Goal: Check status

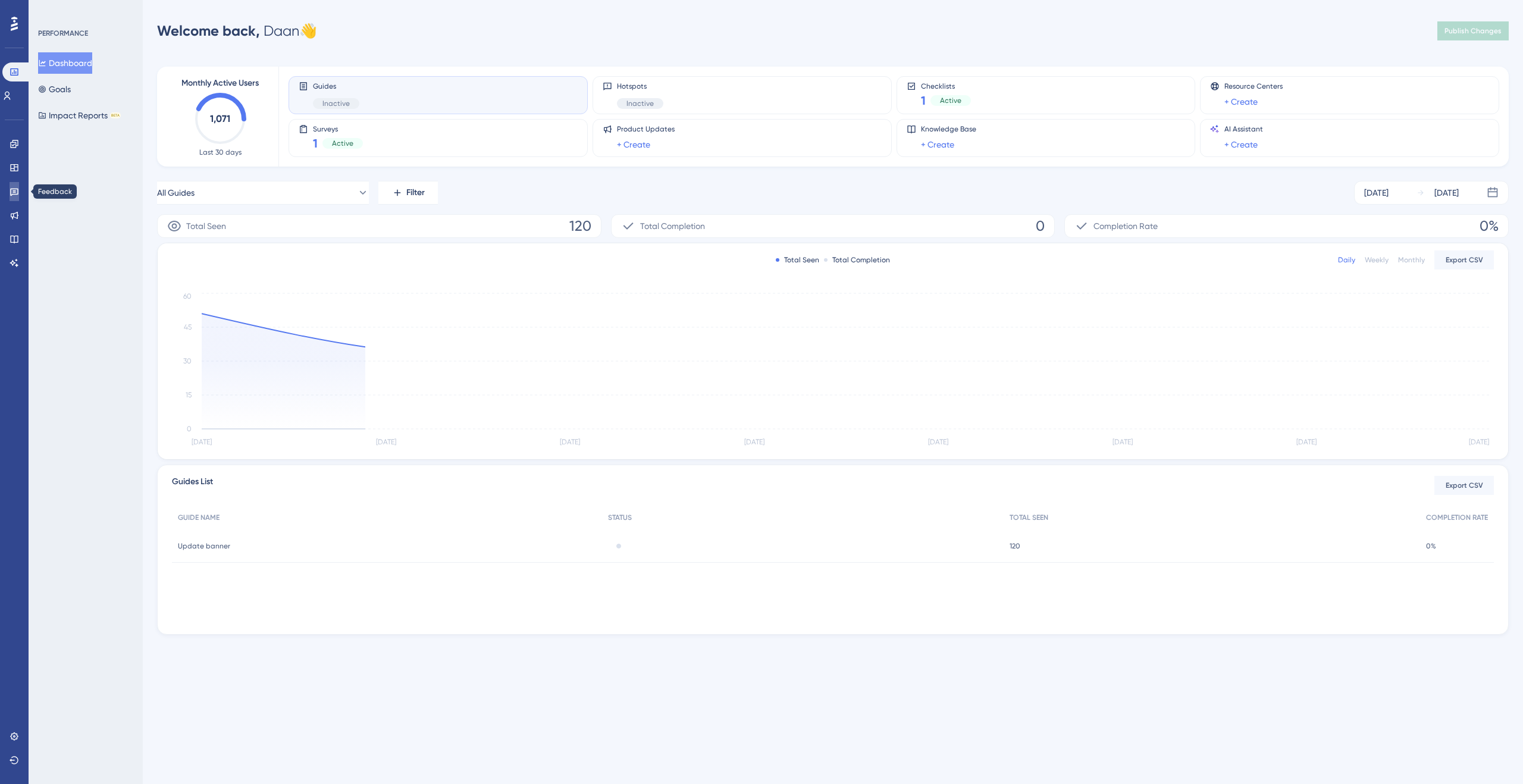
click at [11, 188] on icon at bounding box center [14, 192] width 8 height 8
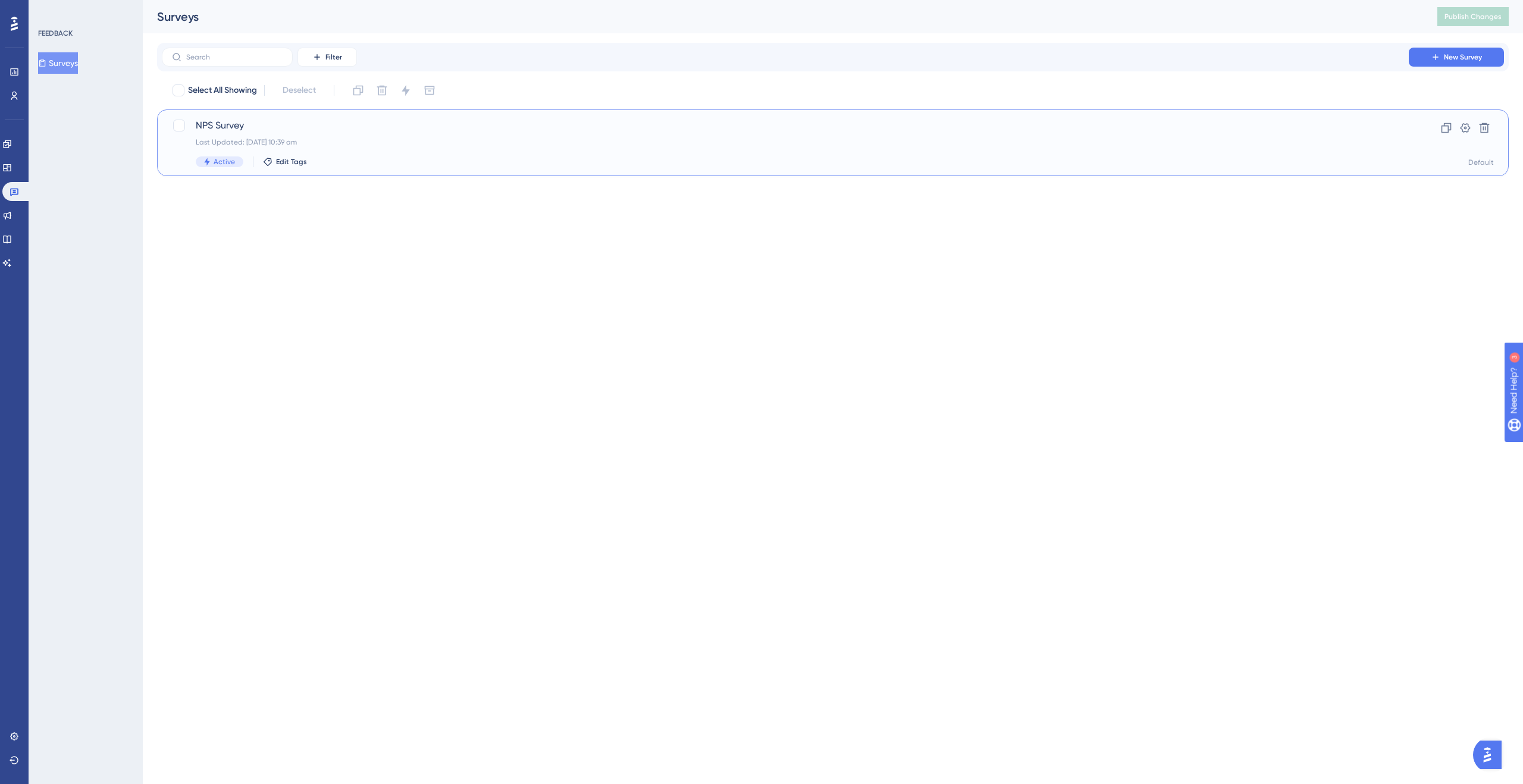
click at [362, 134] on div "NPS Survey Last Updated: [DATE] 10:39 am Active Edit Tags" at bounding box center [785, 142] width 1179 height 48
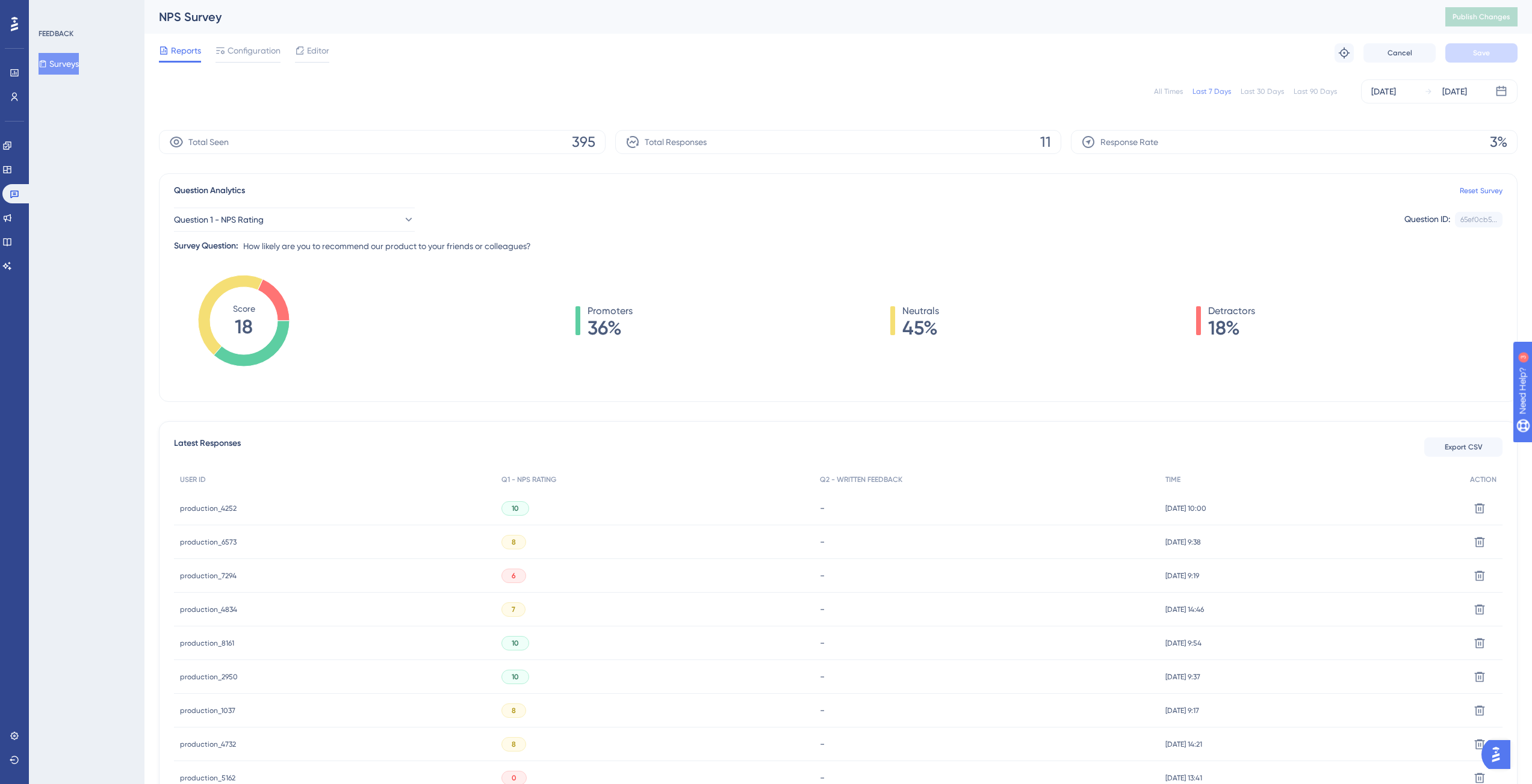
click at [213, 513] on div "production_4252 production_4252" at bounding box center [209, 508] width 57 height 34
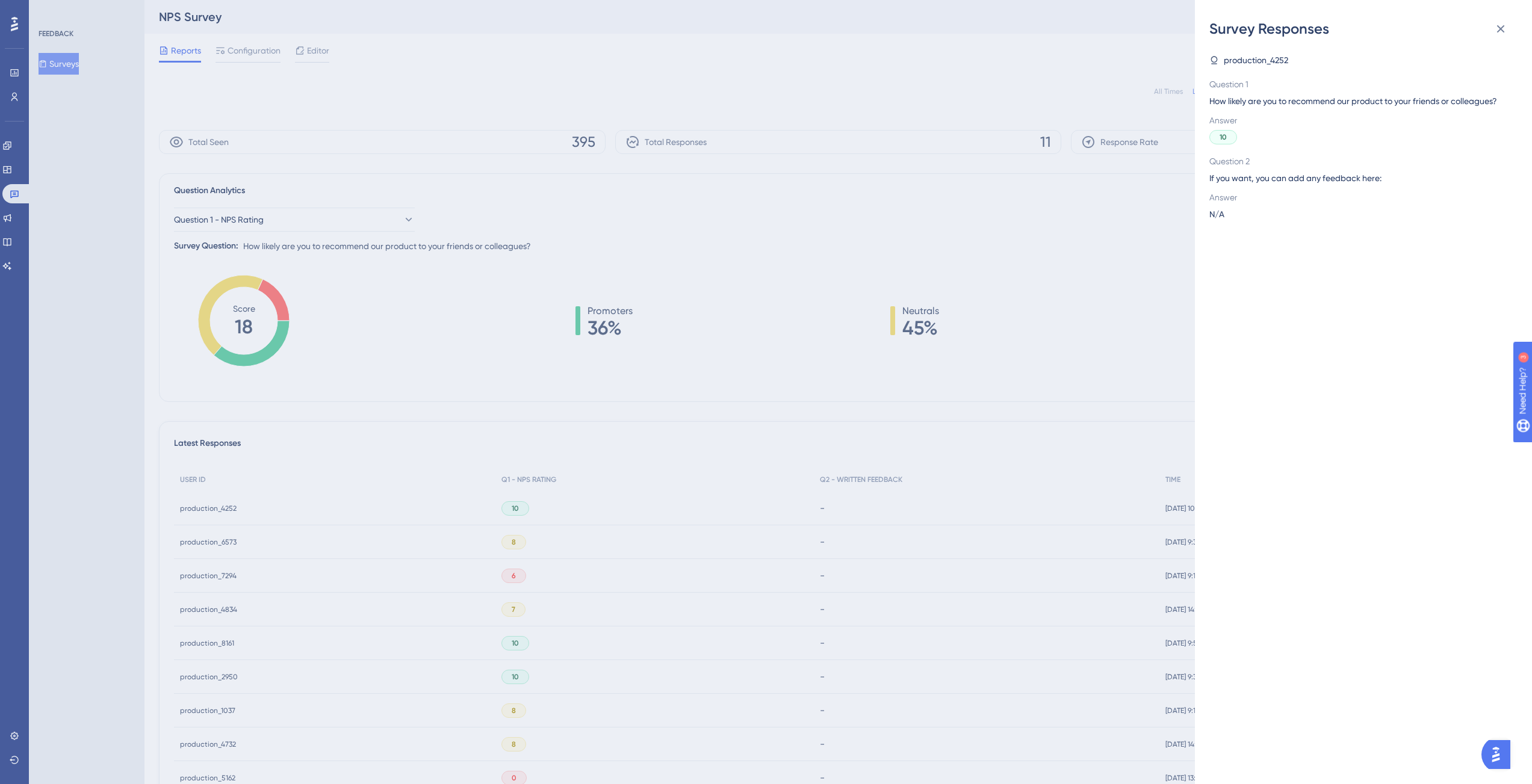
click at [1031, 302] on div "Survey Responses production_4252 Question 1 How likely are you to recommend our…" at bounding box center [766, 392] width 1532 height 784
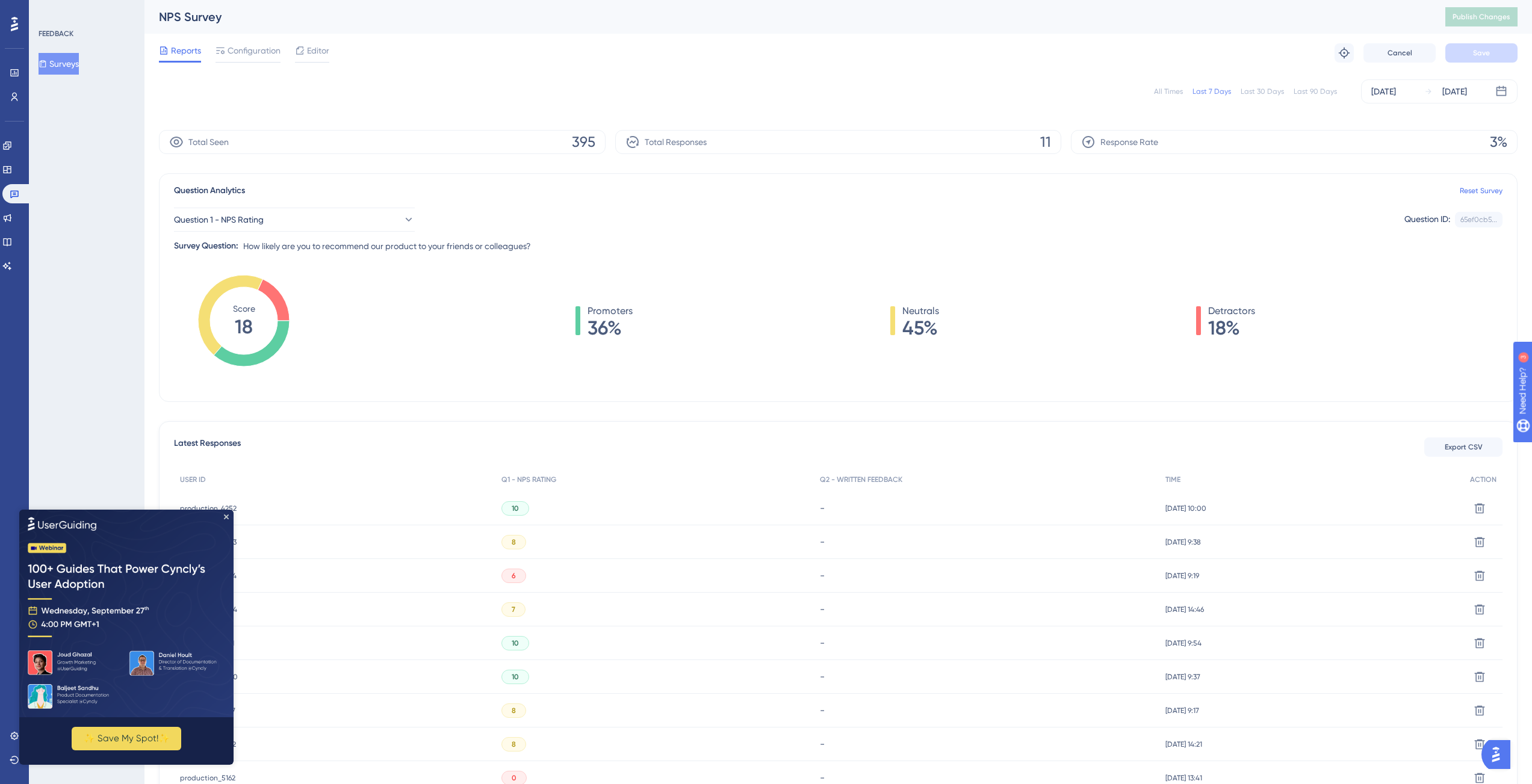
click at [228, 505] on span "production_4252" at bounding box center [209, 509] width 57 height 10
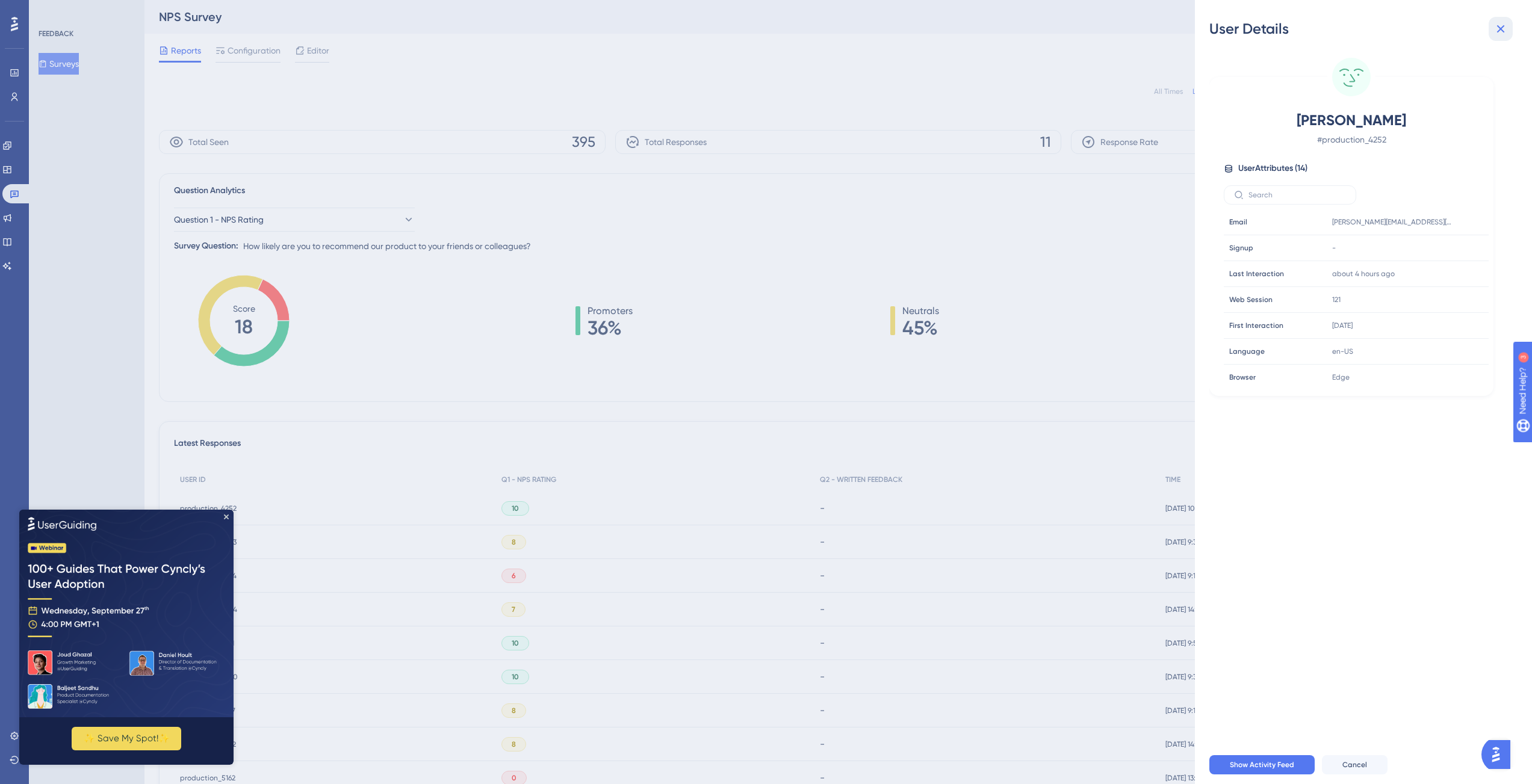
click at [1493, 30] on icon at bounding box center [1500, 28] width 14 height 14
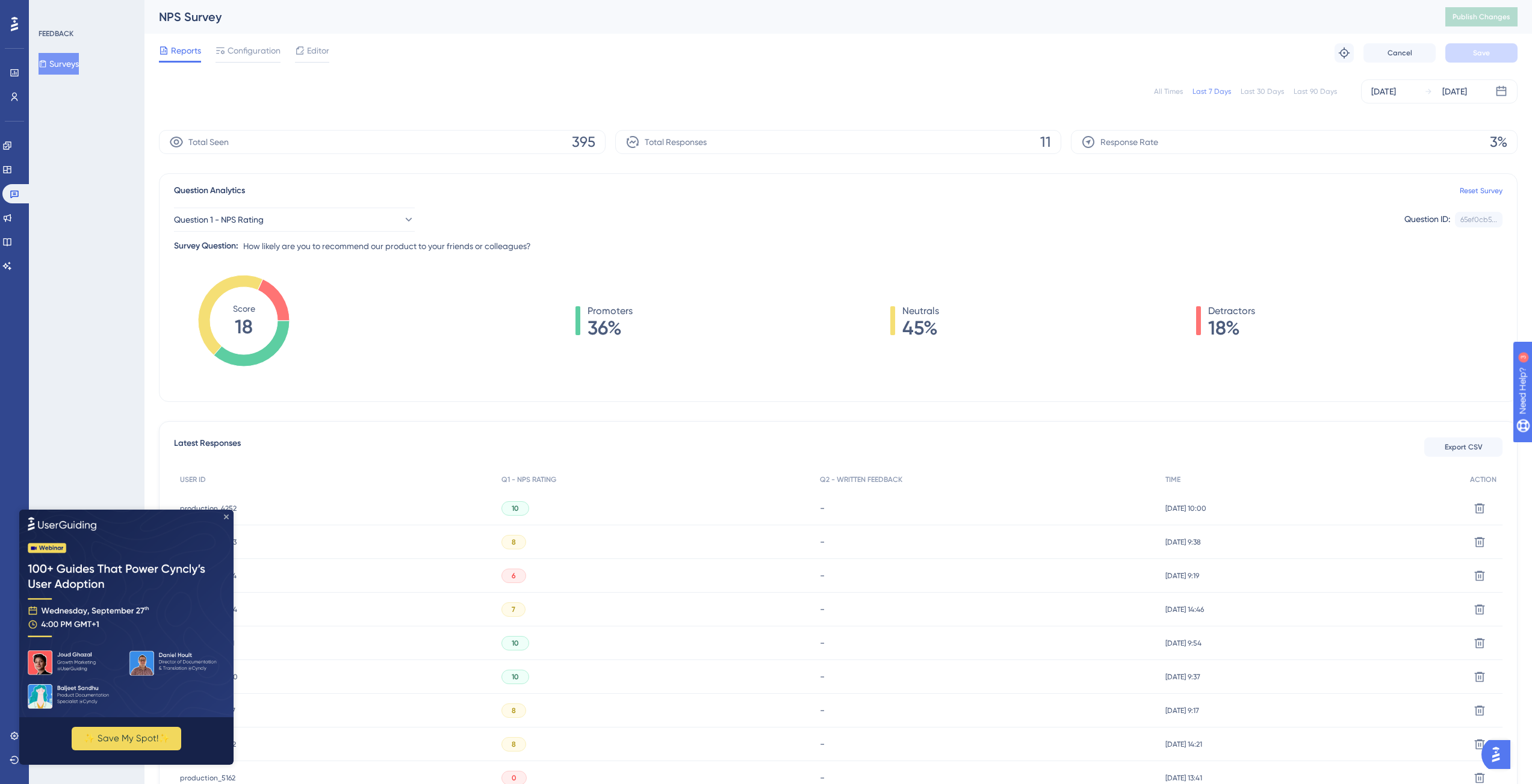
click at [227, 518] on icon "Close Preview" at bounding box center [226, 516] width 5 height 5
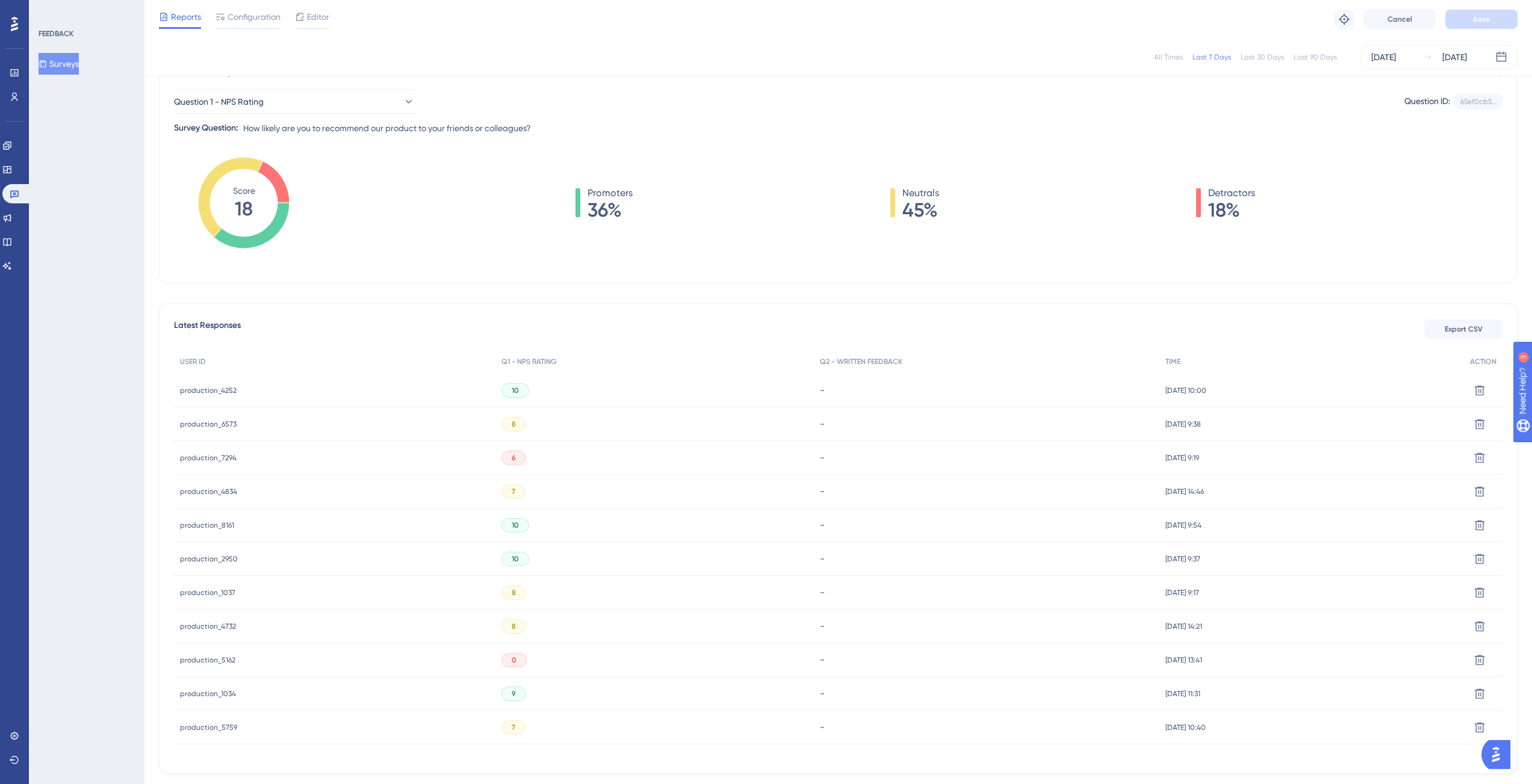
scroll to position [115, 0]
click at [204, 492] on span "production_4834" at bounding box center [209, 490] width 57 height 10
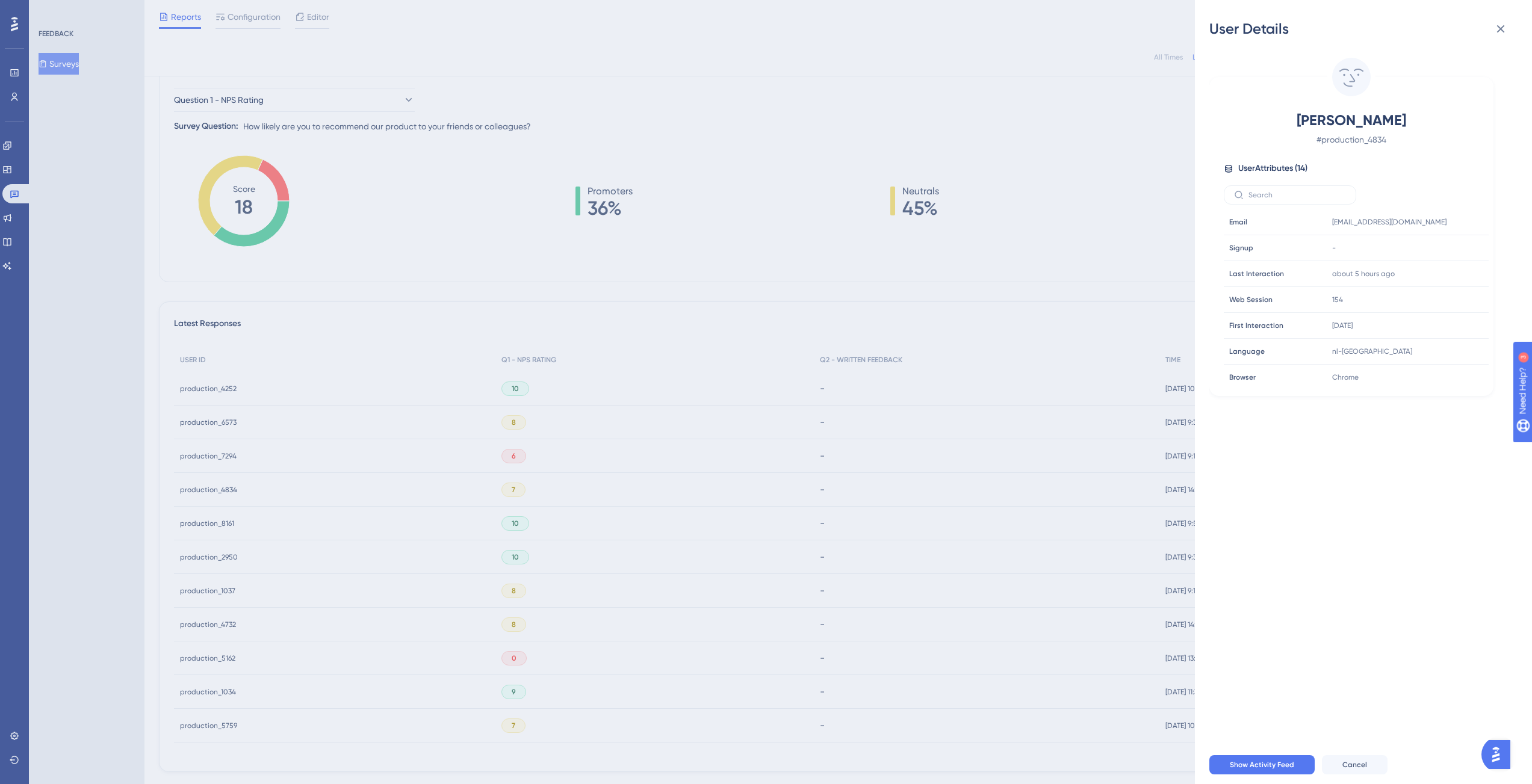
click at [702, 224] on div "User Details [PERSON_NAME] # production_4834 User Attributes ( 14 ) Email Email…" at bounding box center [766, 392] width 1532 height 784
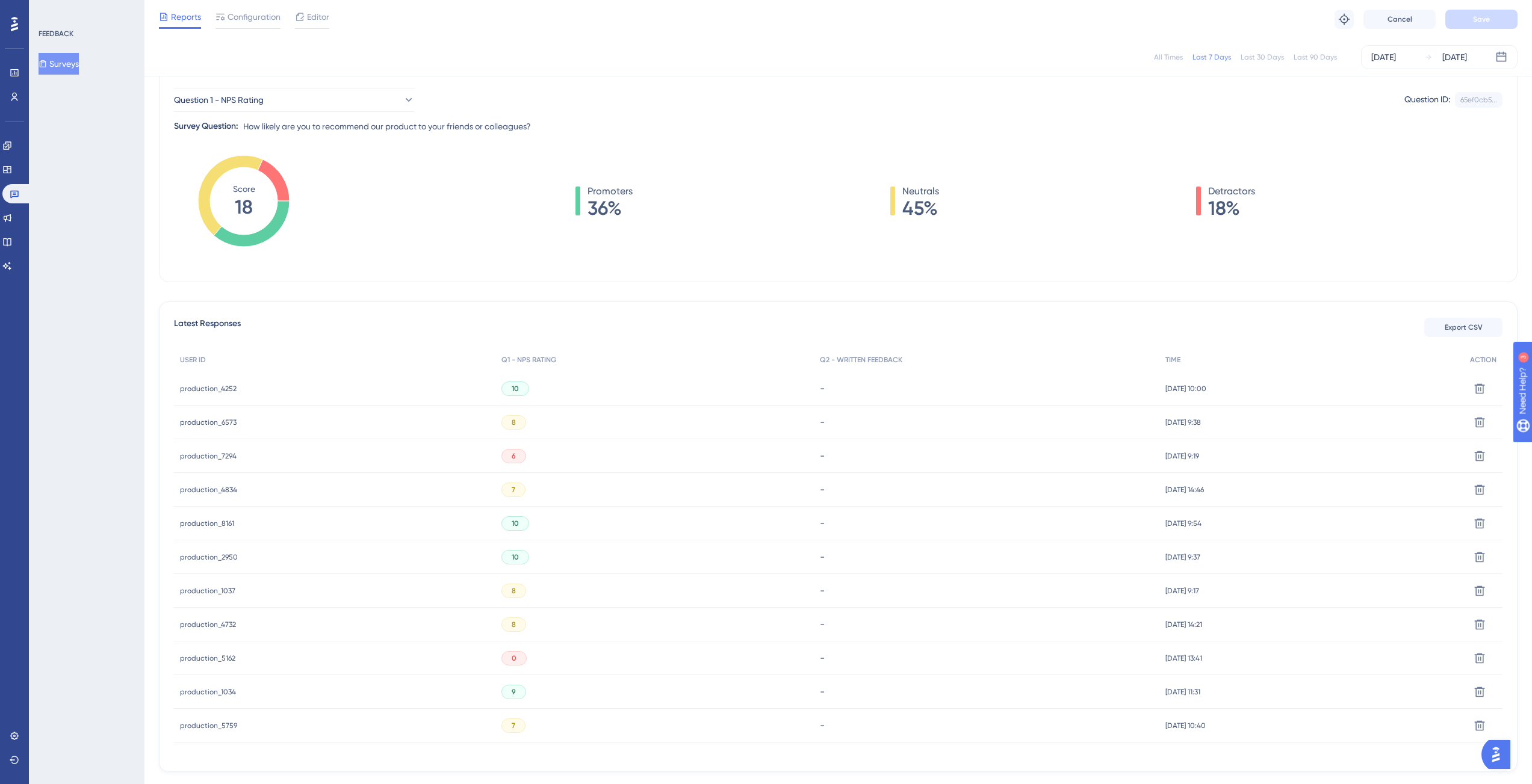
click at [213, 420] on span "production_6573" at bounding box center [209, 422] width 57 height 10
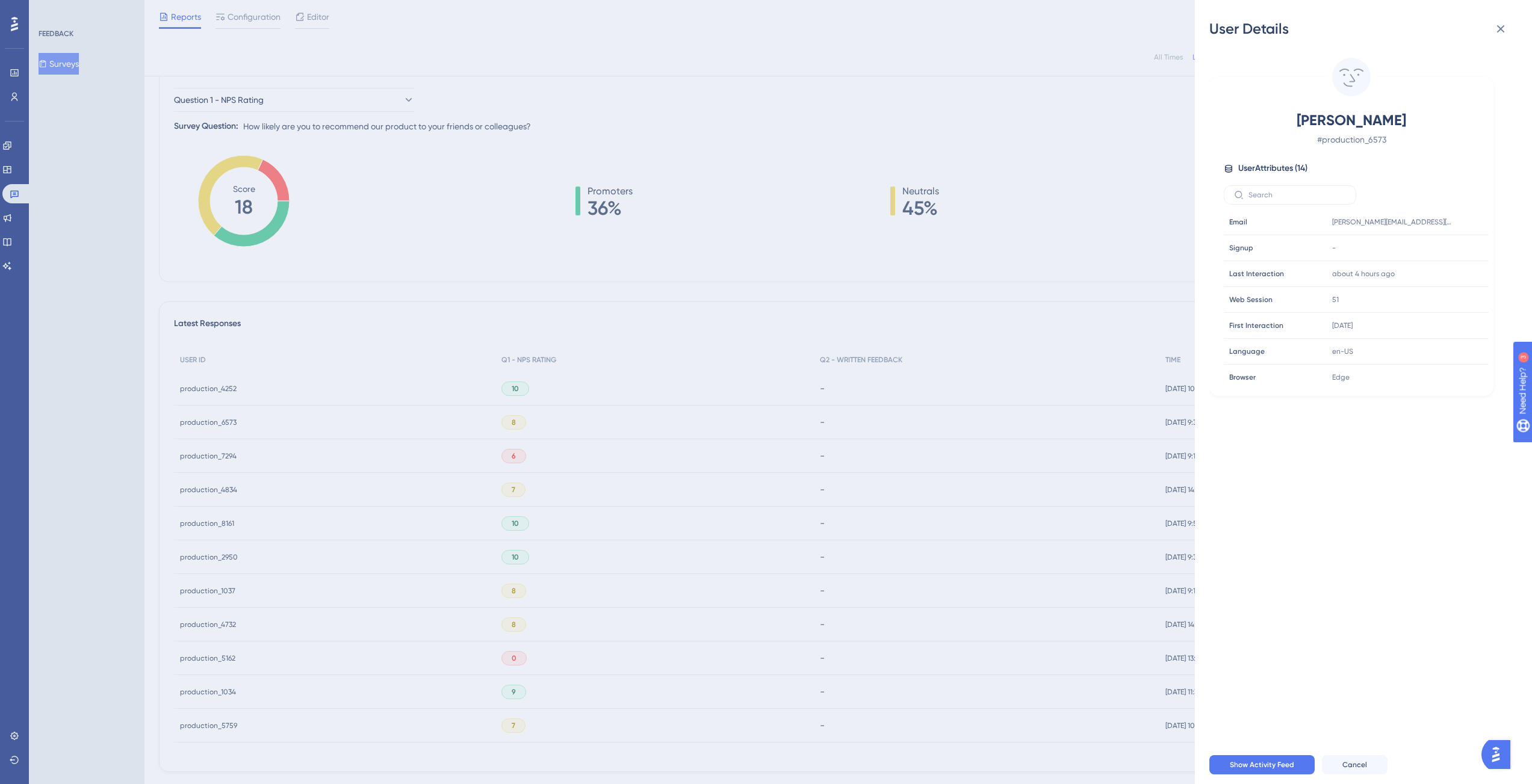
drag, startPoint x: 665, startPoint y: 250, endPoint x: 641, endPoint y: 241, distance: 25.6
click at [656, 246] on div "User Details [PERSON_NAME] # production_6573 User Attributes ( 14 ) Email Email…" at bounding box center [766, 392] width 1532 height 784
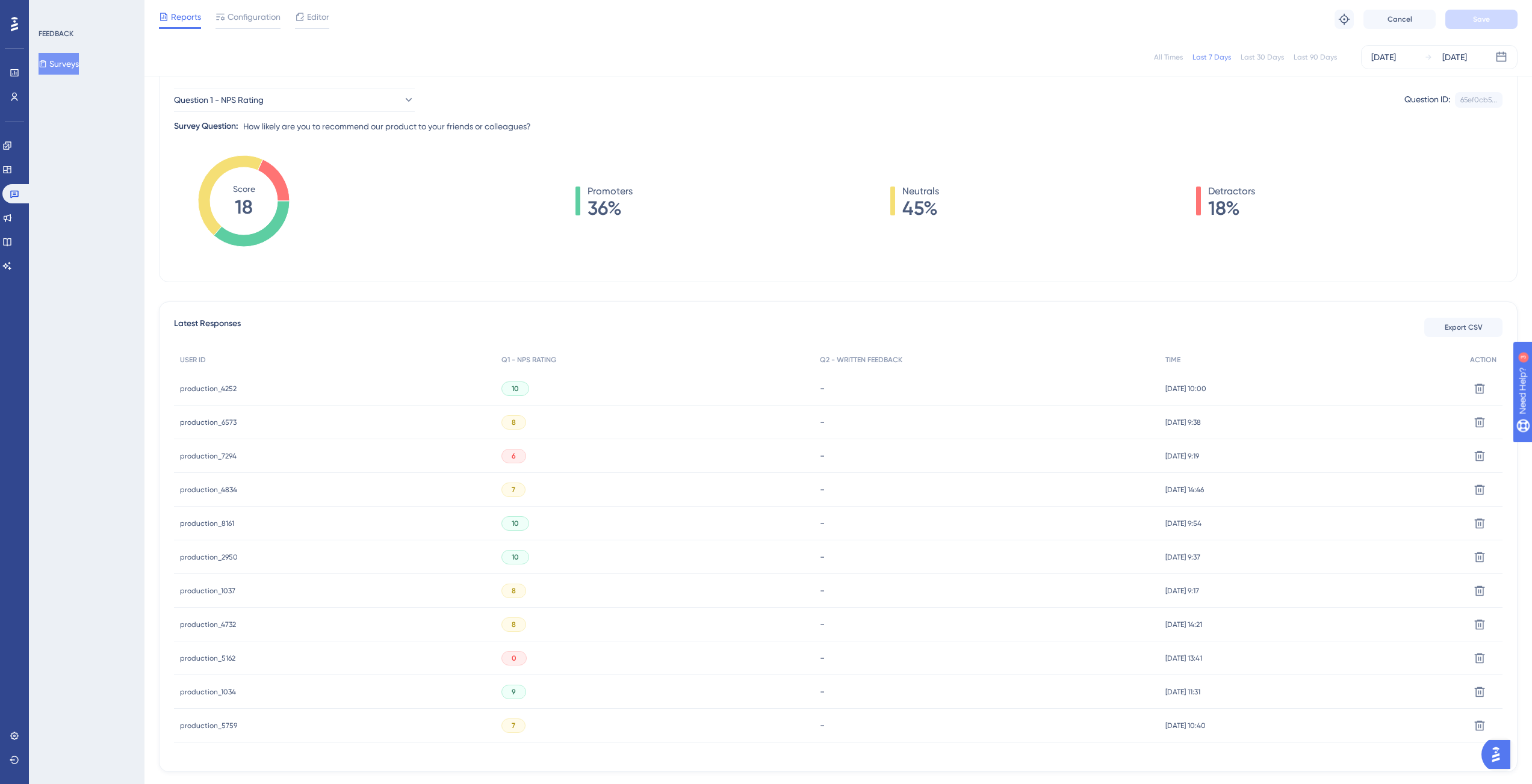
click at [733, 41] on div "All Times Last 7 Days Last 30 Days Last 90 Days [DATE] [DATE]" at bounding box center [838, 57] width 1388 height 39
